Goal: Check status: Check status

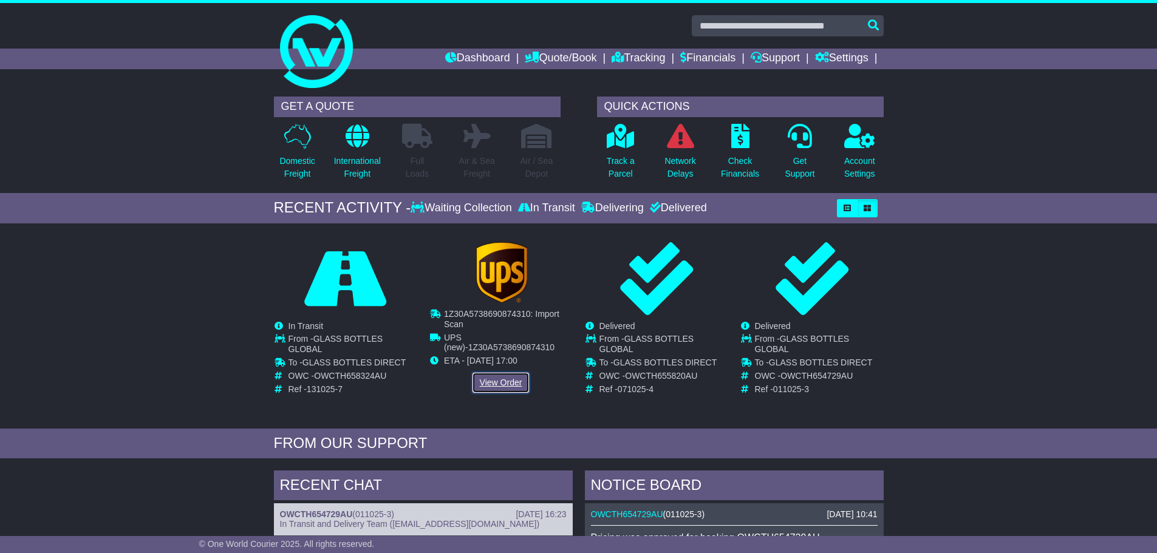
click at [494, 378] on link "View Order" at bounding box center [501, 382] width 58 height 21
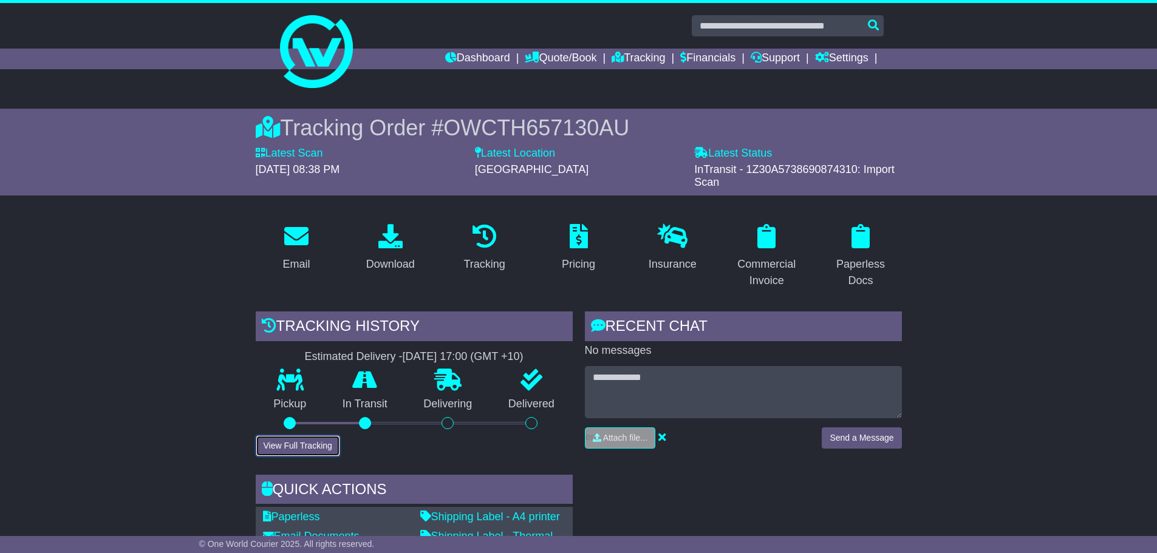
click at [298, 442] on button "View Full Tracking" at bounding box center [298, 446] width 84 height 21
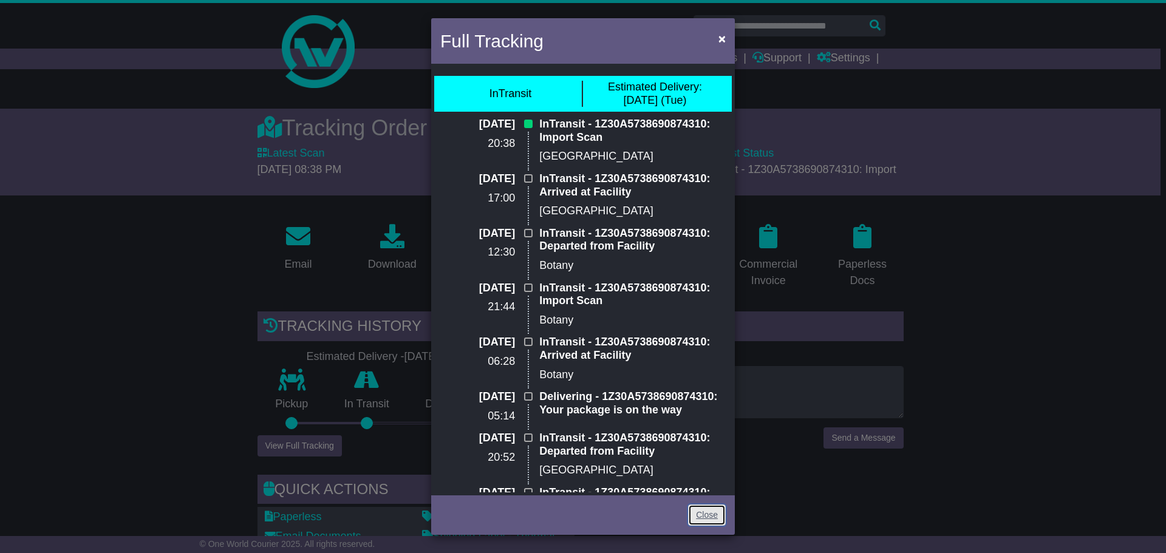
click at [698, 514] on link "Close" at bounding box center [707, 515] width 38 height 21
